Goal: Use online tool/utility: Use online tool/utility

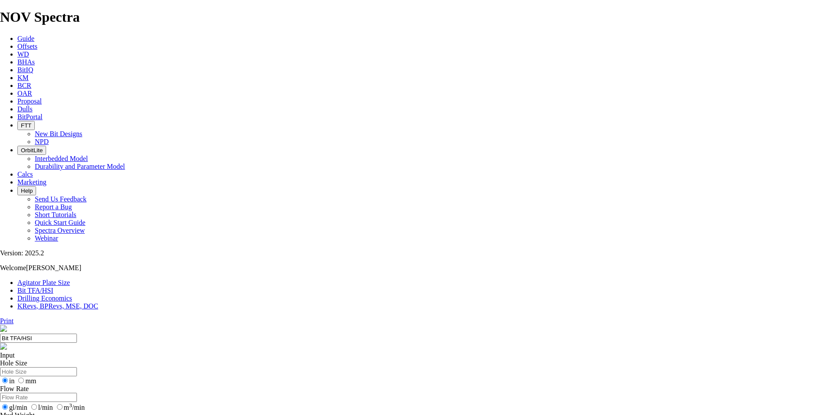
select select "number:15"
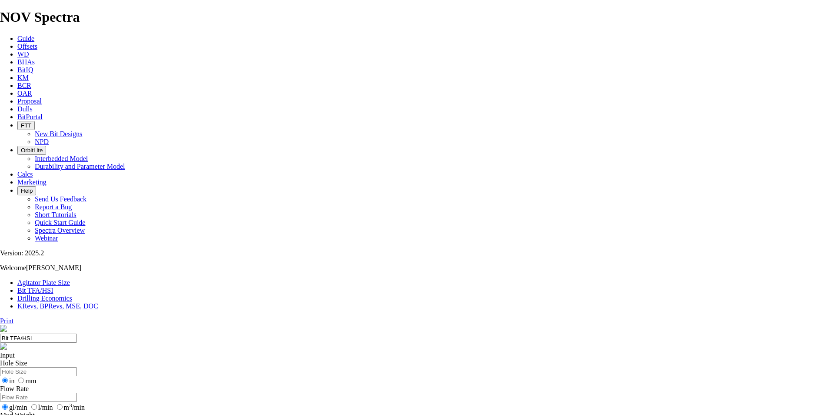
select select "number:15"
select select "number:16"
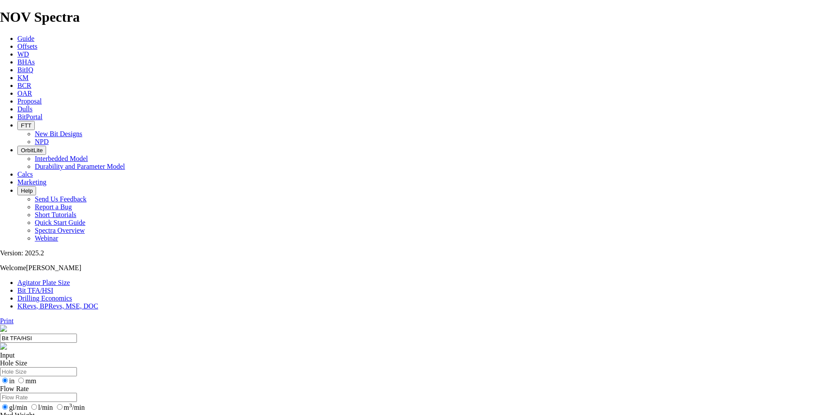
select select "number:16"
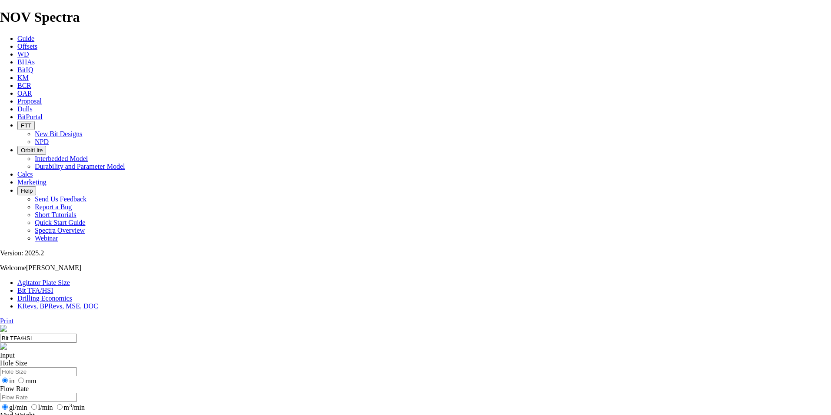
select select "number:16"
select select "number:15"
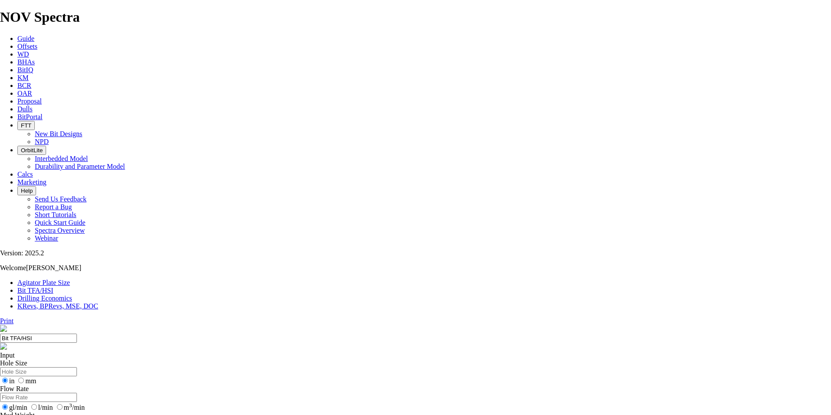
select select "number:15"
select select "number:18"
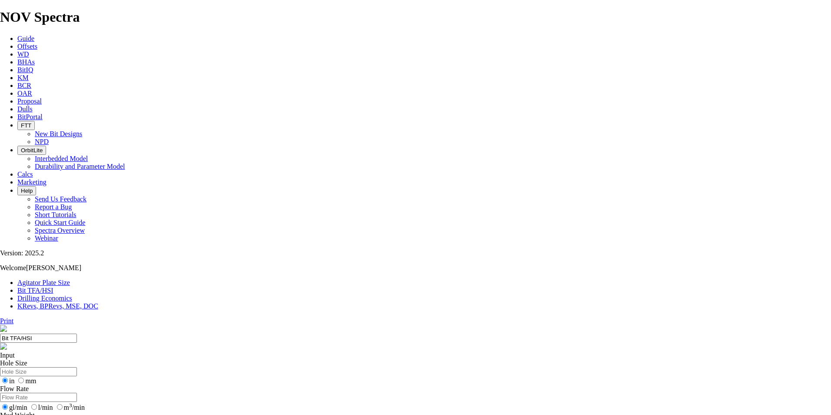
select select "number:18"
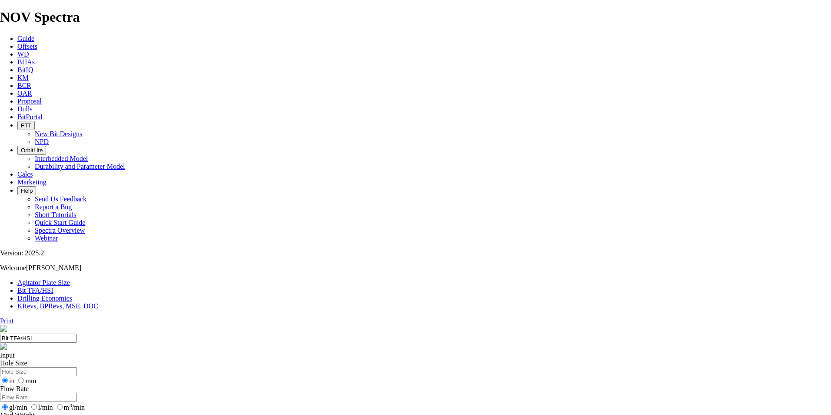
type input "7"
select select "number:0"
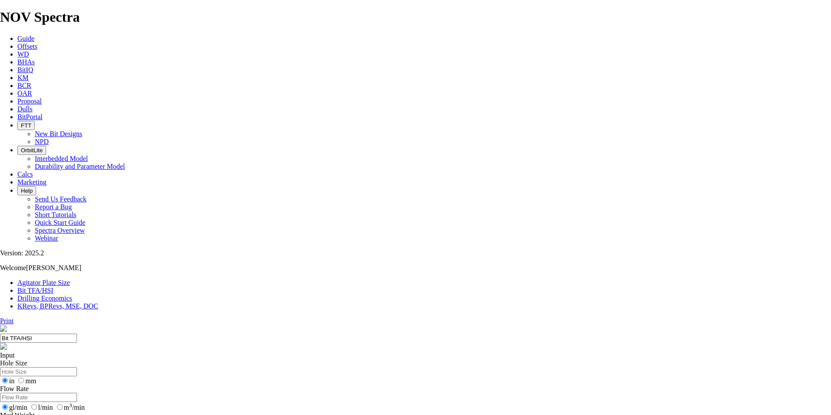
select select "number:0"
drag, startPoint x: 324, startPoint y: 186, endPoint x: 331, endPoint y: 187, distance: 7.1
type input "7"
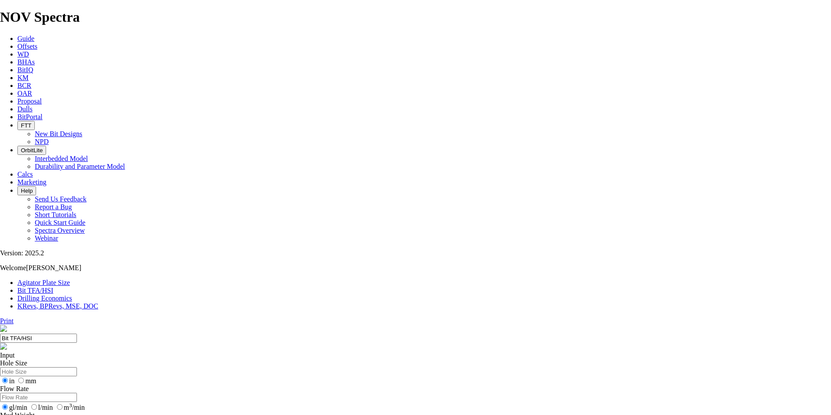
select select "number:18"
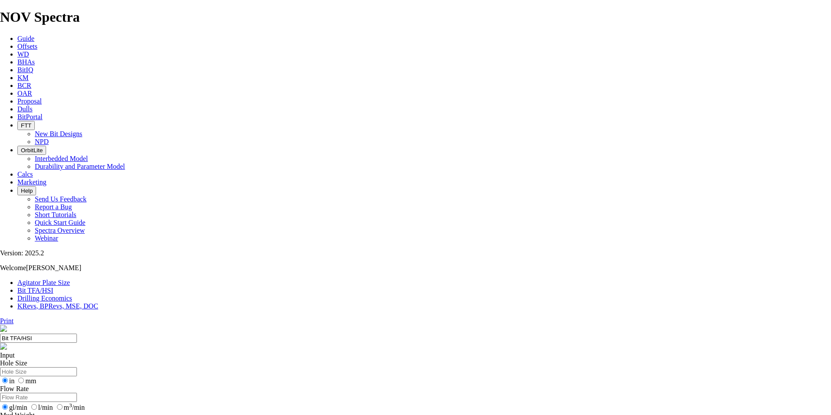
select select "number:18"
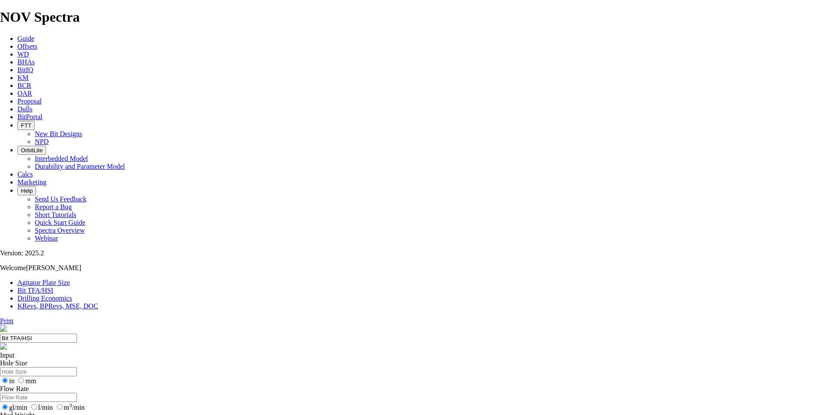
select select "number:14"
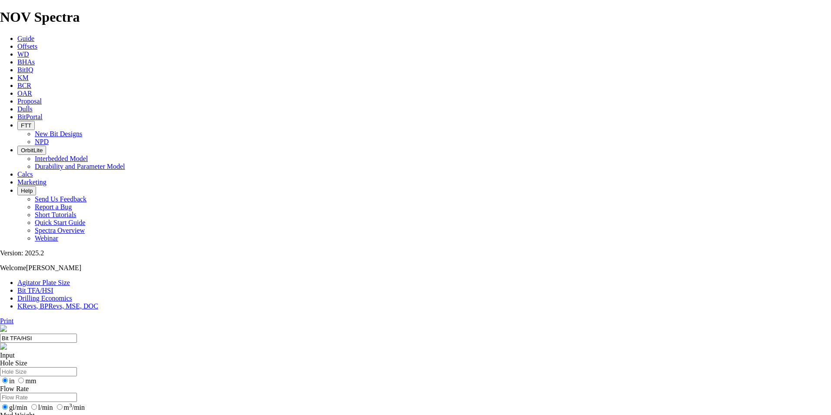
type input "9"
select select "number:0"
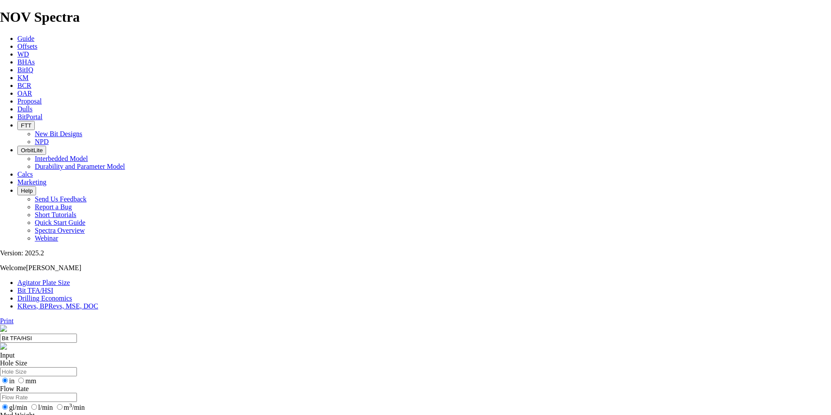
select select "number:0"
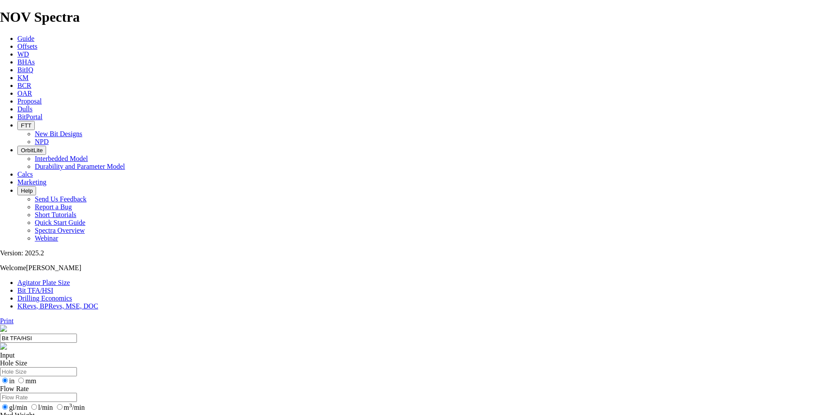
select select "number:0"
drag, startPoint x: 355, startPoint y: 189, endPoint x: 362, endPoint y: 183, distance: 9.6
type input "10"
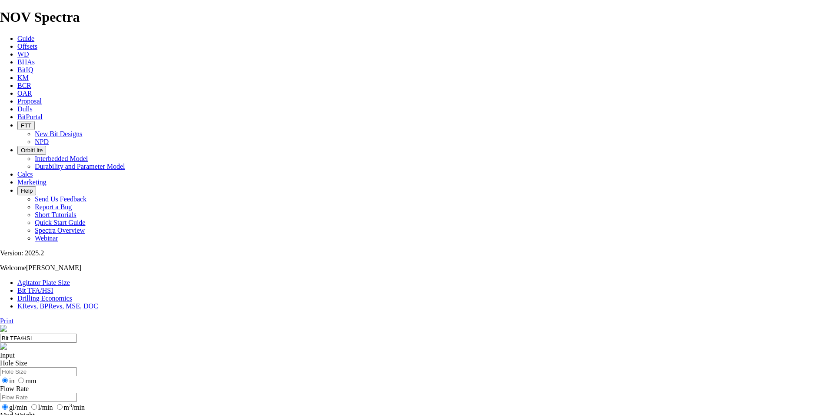
select select "number:12"
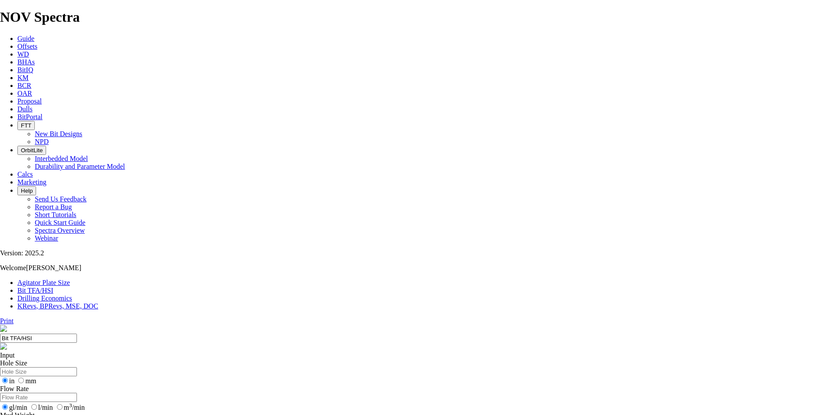
select select "number:12"
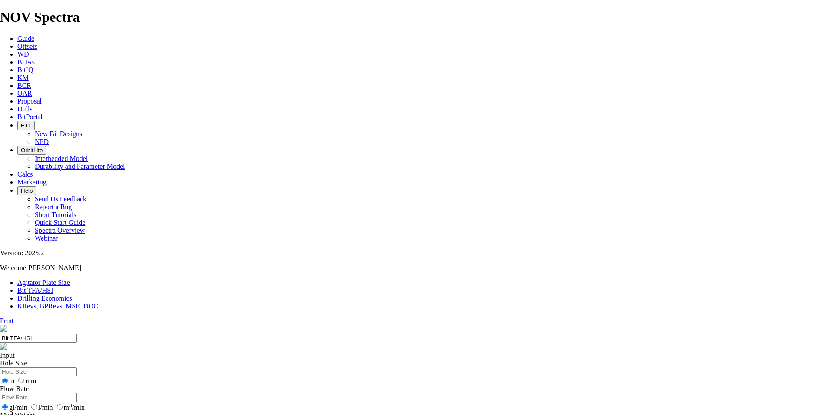
select select "number:18"
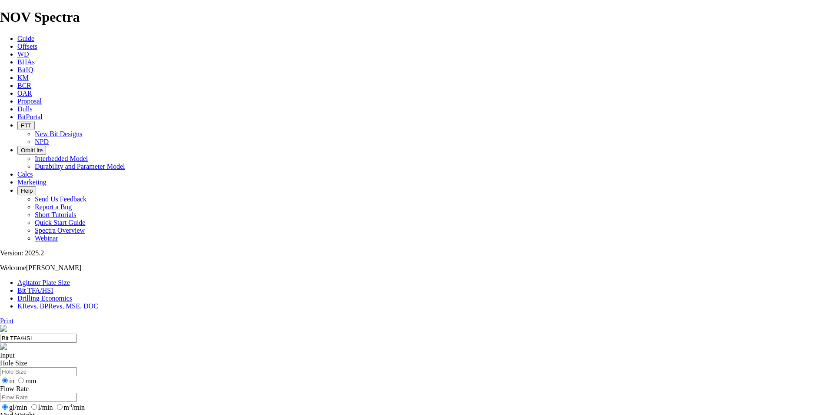
select select "number:18"
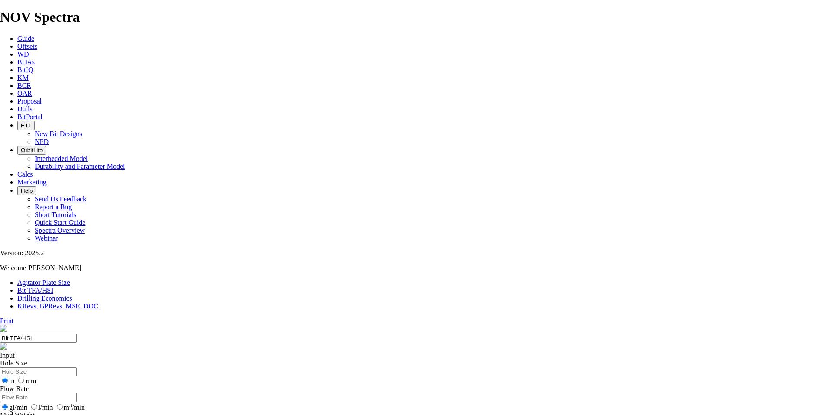
select select "number:18"
type input "9"
select select "number:0"
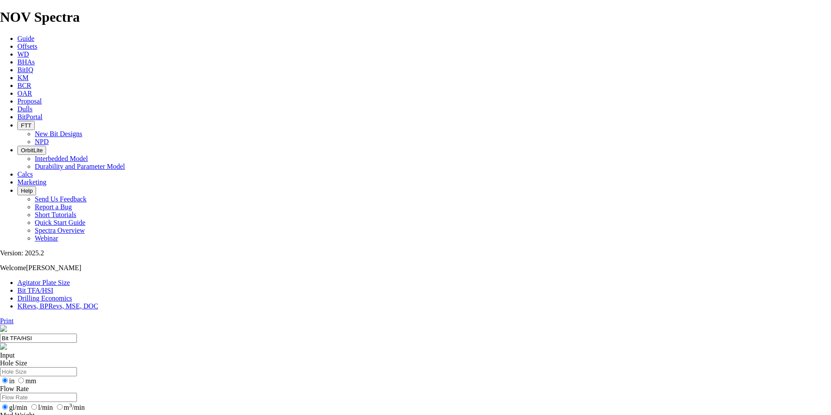
select select "number:0"
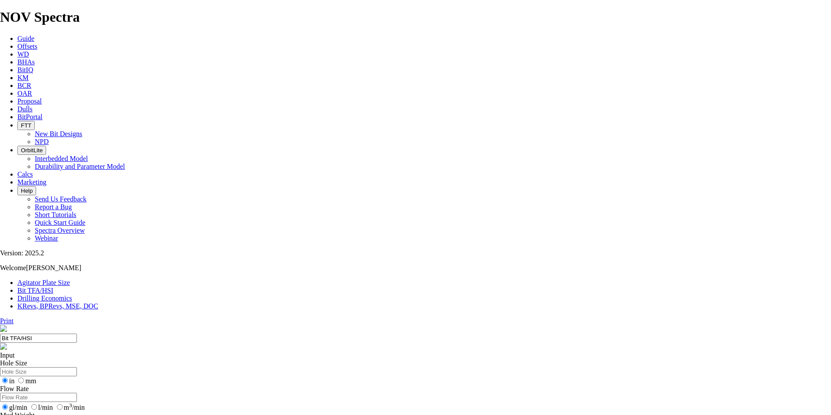
select select "number:0"
drag, startPoint x: 365, startPoint y: 186, endPoint x: 346, endPoint y: 186, distance: 18.7
drag, startPoint x: 343, startPoint y: 185, endPoint x: 337, endPoint y: 187, distance: 6.7
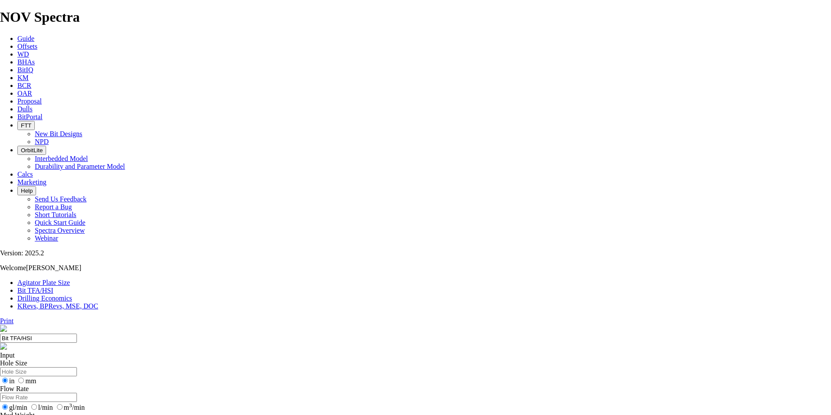
type input "7"
select select "number:18"
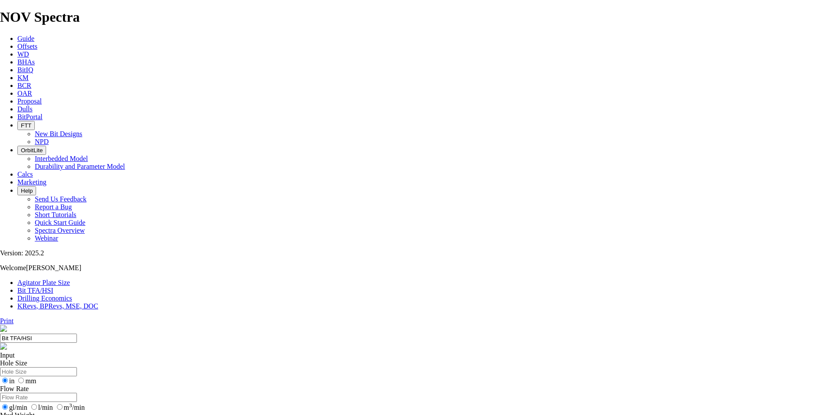
select select "number:18"
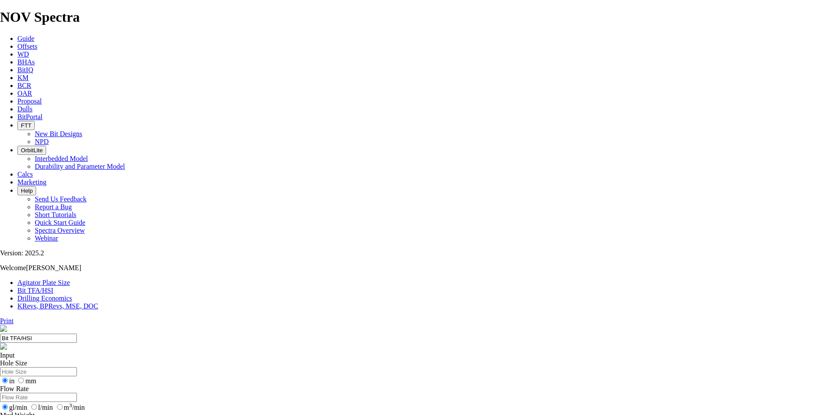
click at [383, 359] on form "Hole Size in mm Flow Rate gl/min l/min m 3 /min Mud Weight ppg sg kg/m 3 Number…" at bounding box center [415, 420] width 831 height 122
select select "number:14"
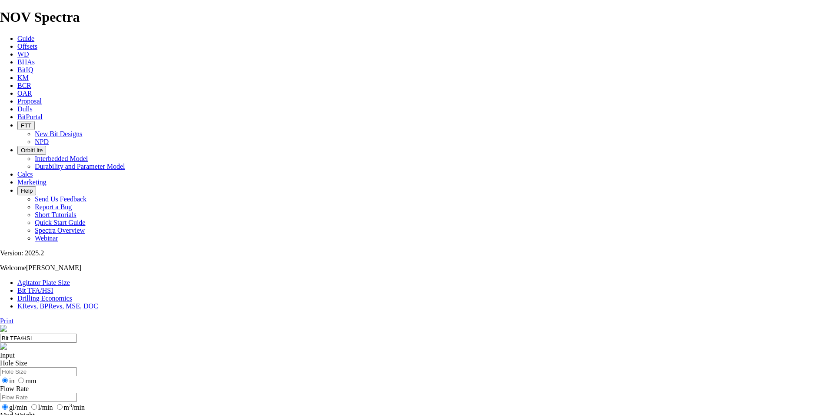
type input "6"
select select "number:0"
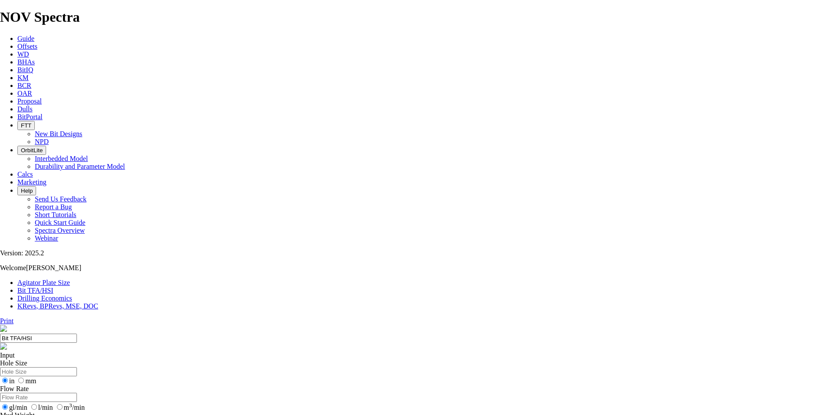
select select "number:0"
type input "6"
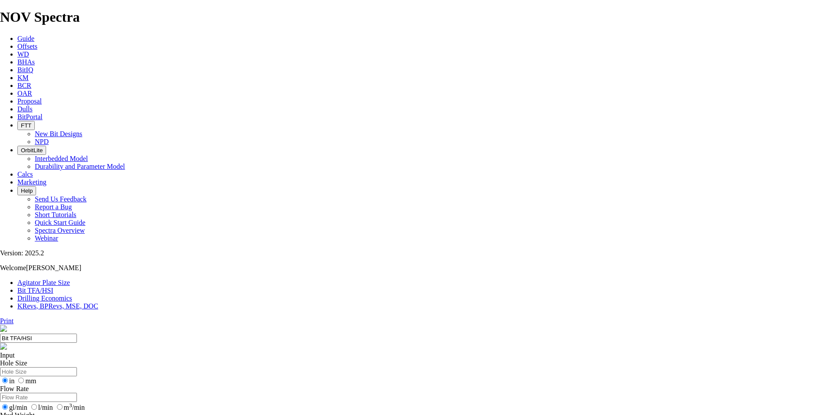
select select "number:17"
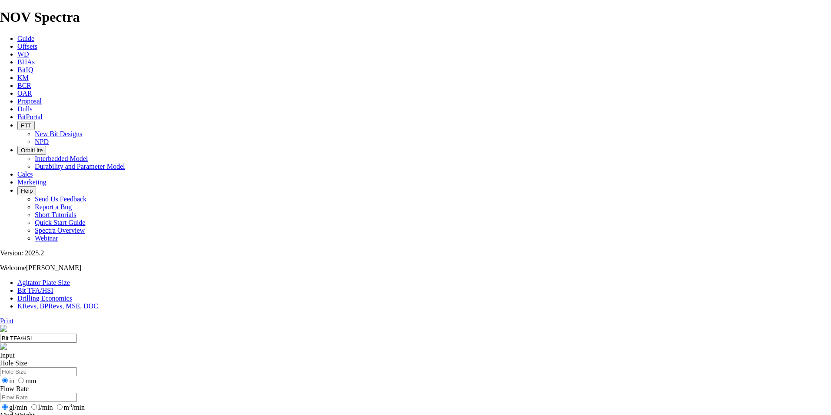
select select "number:17"
select select "number:18"
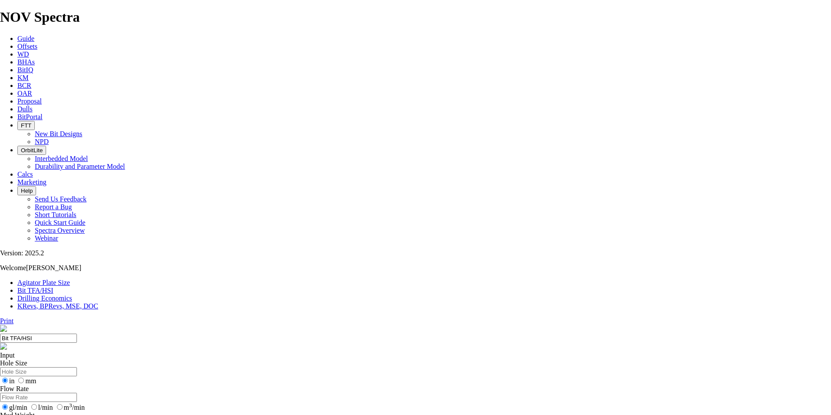
select select "number:18"
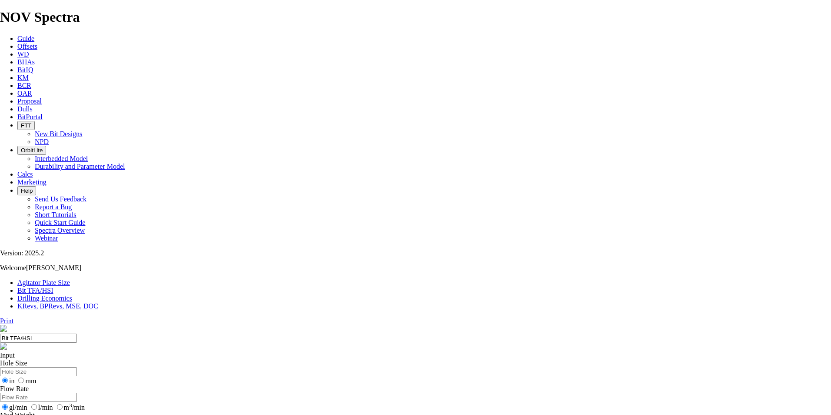
select select "number:15"
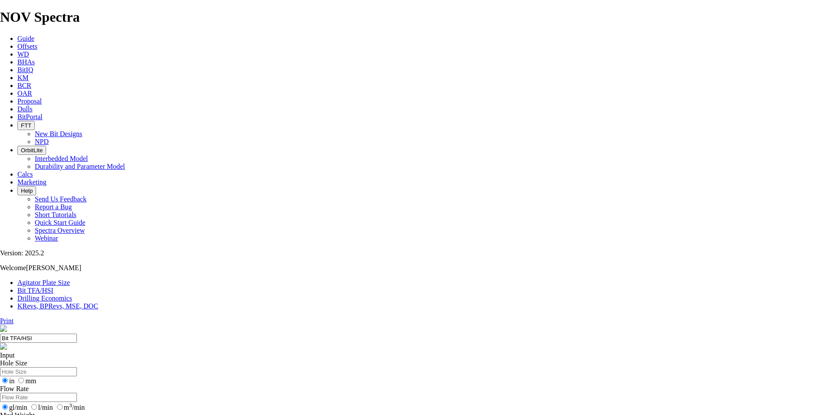
select select "number:15"
select select "number:18"
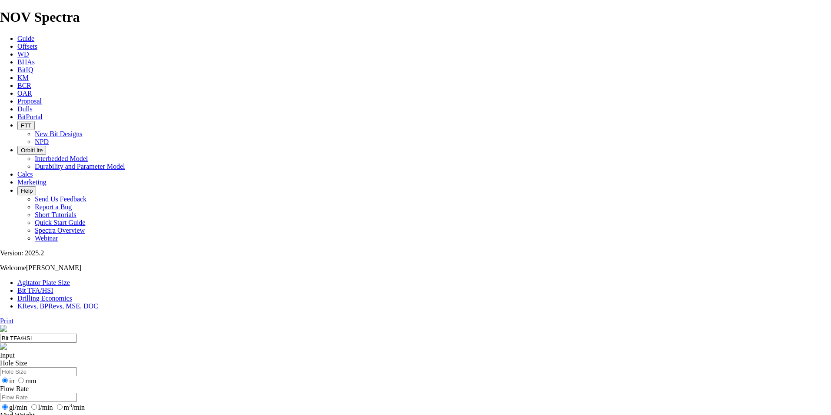
select select "number:18"
